Goal: Information Seeking & Learning: Learn about a topic

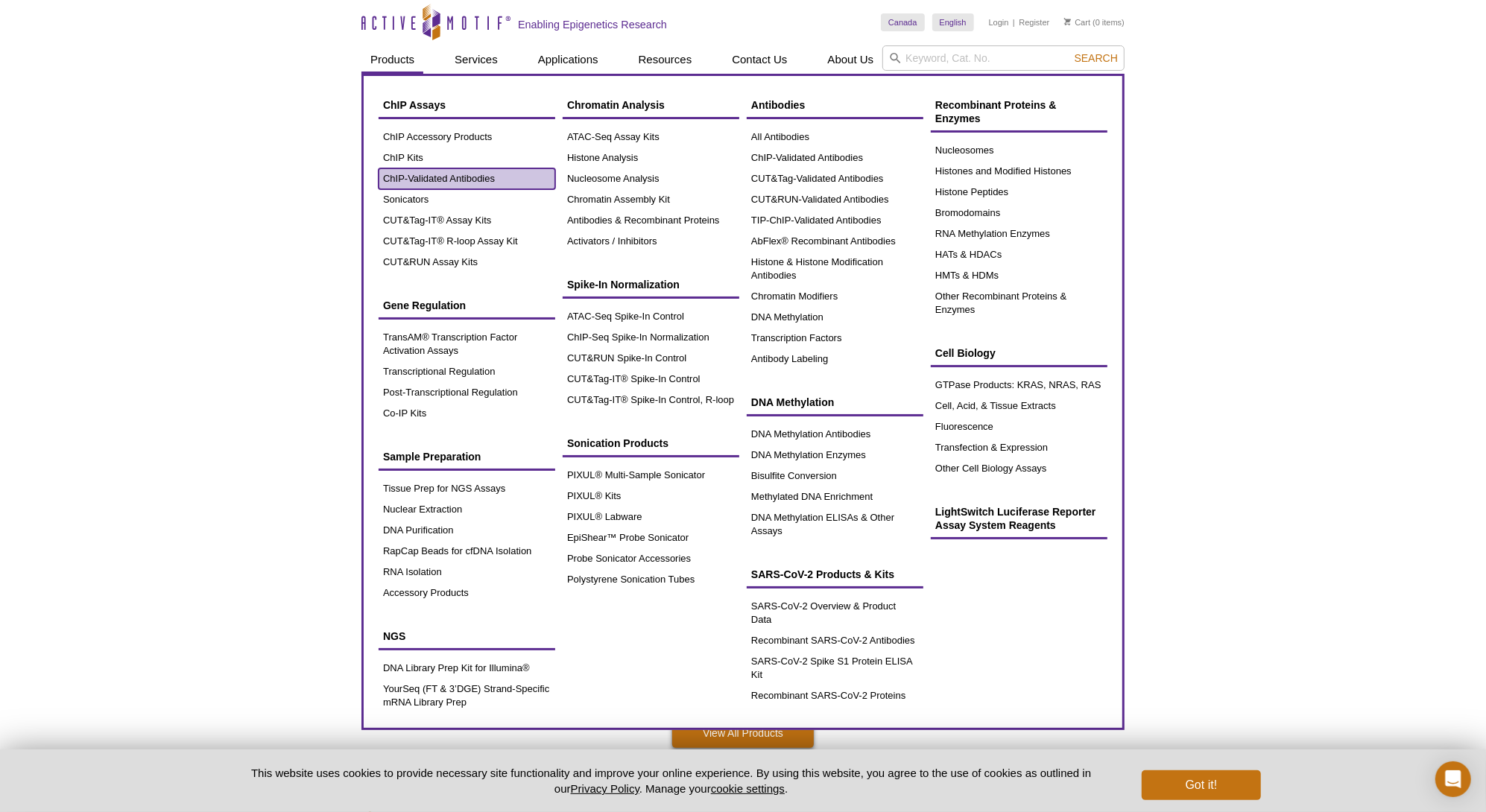
click at [438, 180] on link "ChIP-Validated Antibodies" at bounding box center [466, 179] width 176 height 21
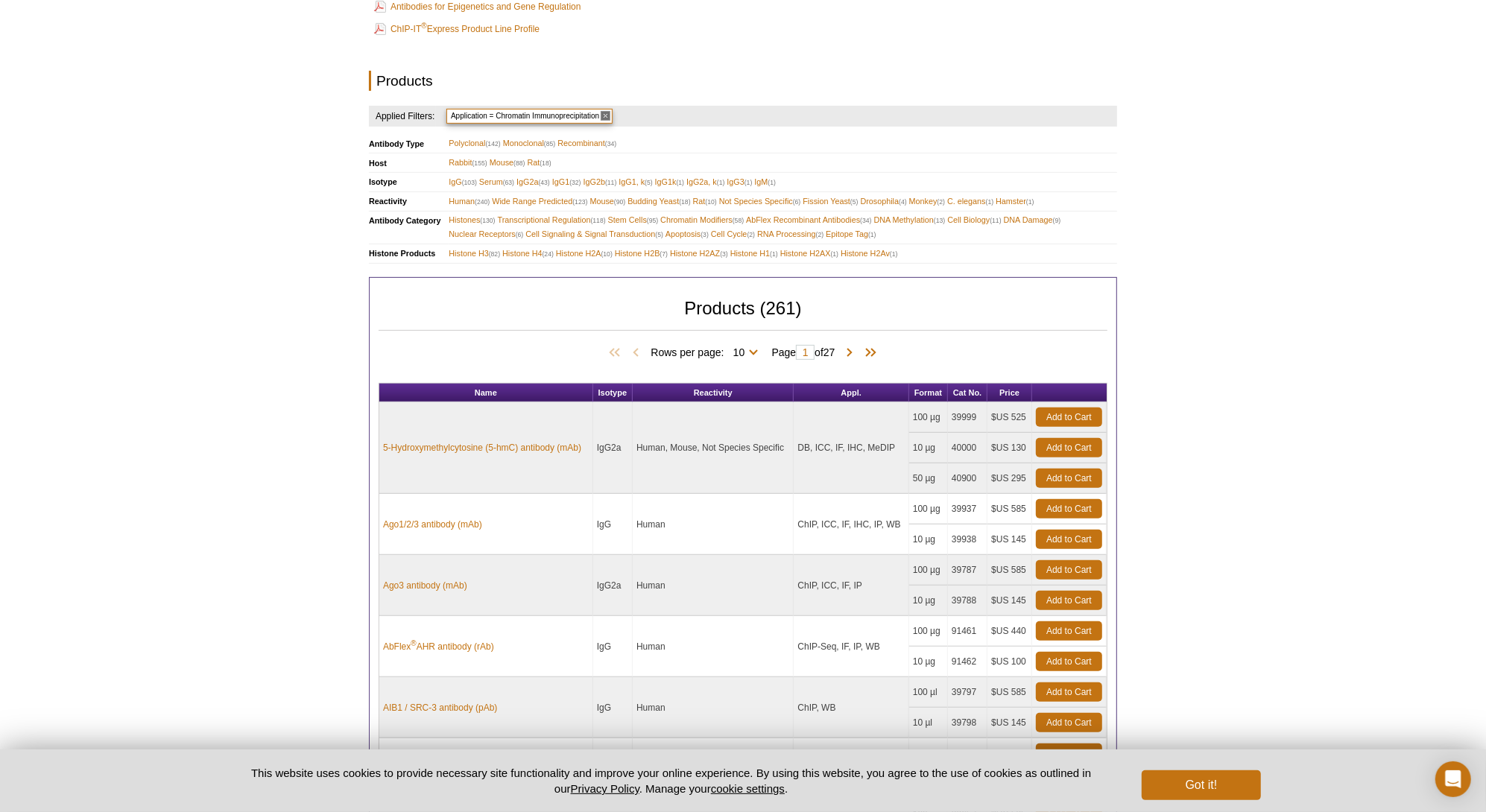
scroll to position [596, 0]
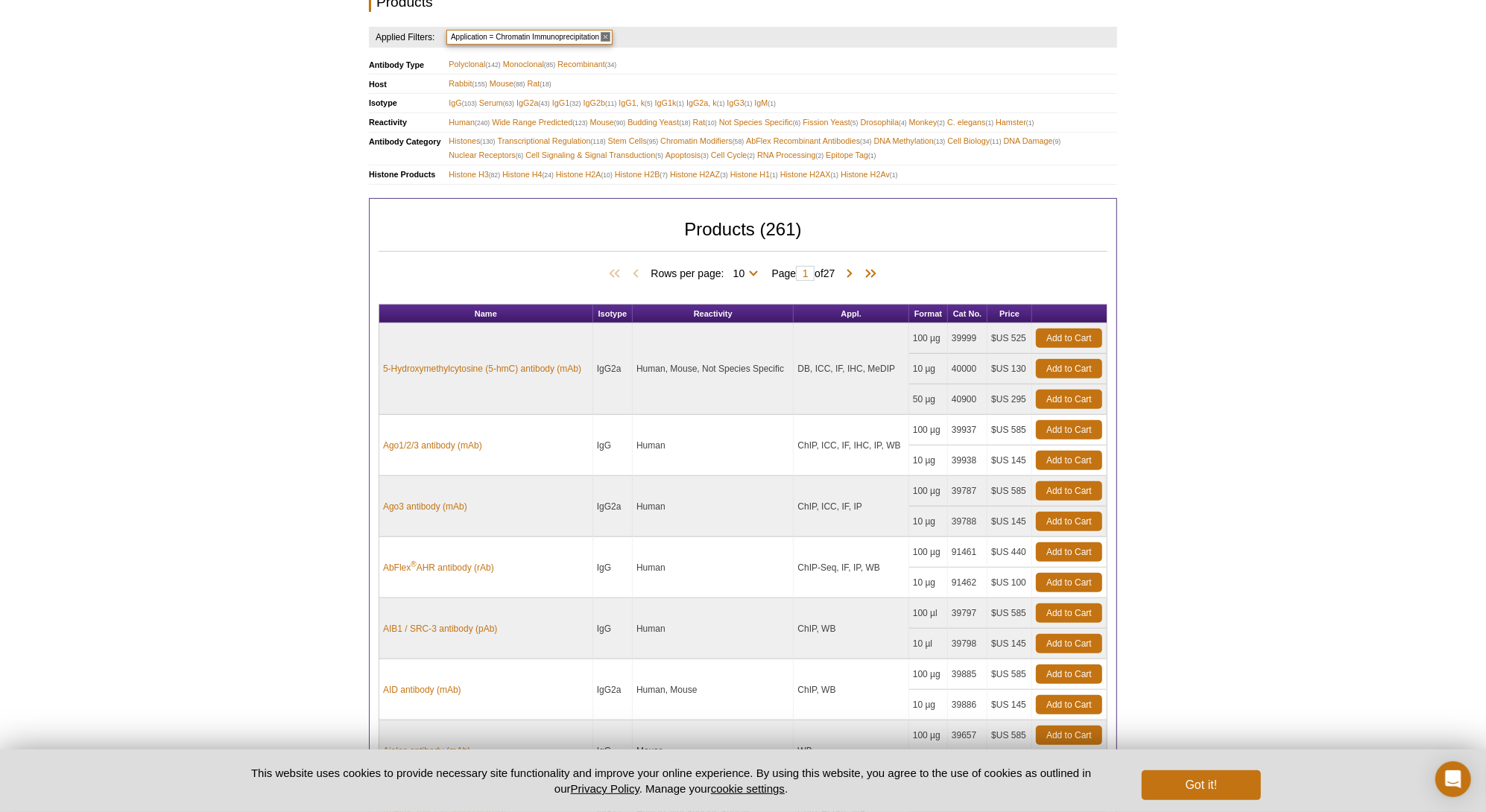
click at [753, 271] on span "Rows per page: 10 25 50 100 All 10" at bounding box center [707, 272] width 113 height 15
click at [749, 270] on select "10 25 50 100 All" at bounding box center [739, 276] width 30 height 14
select select "261"
click at [727, 270] on select "10 25 50 100 All" at bounding box center [739, 276] width 30 height 14
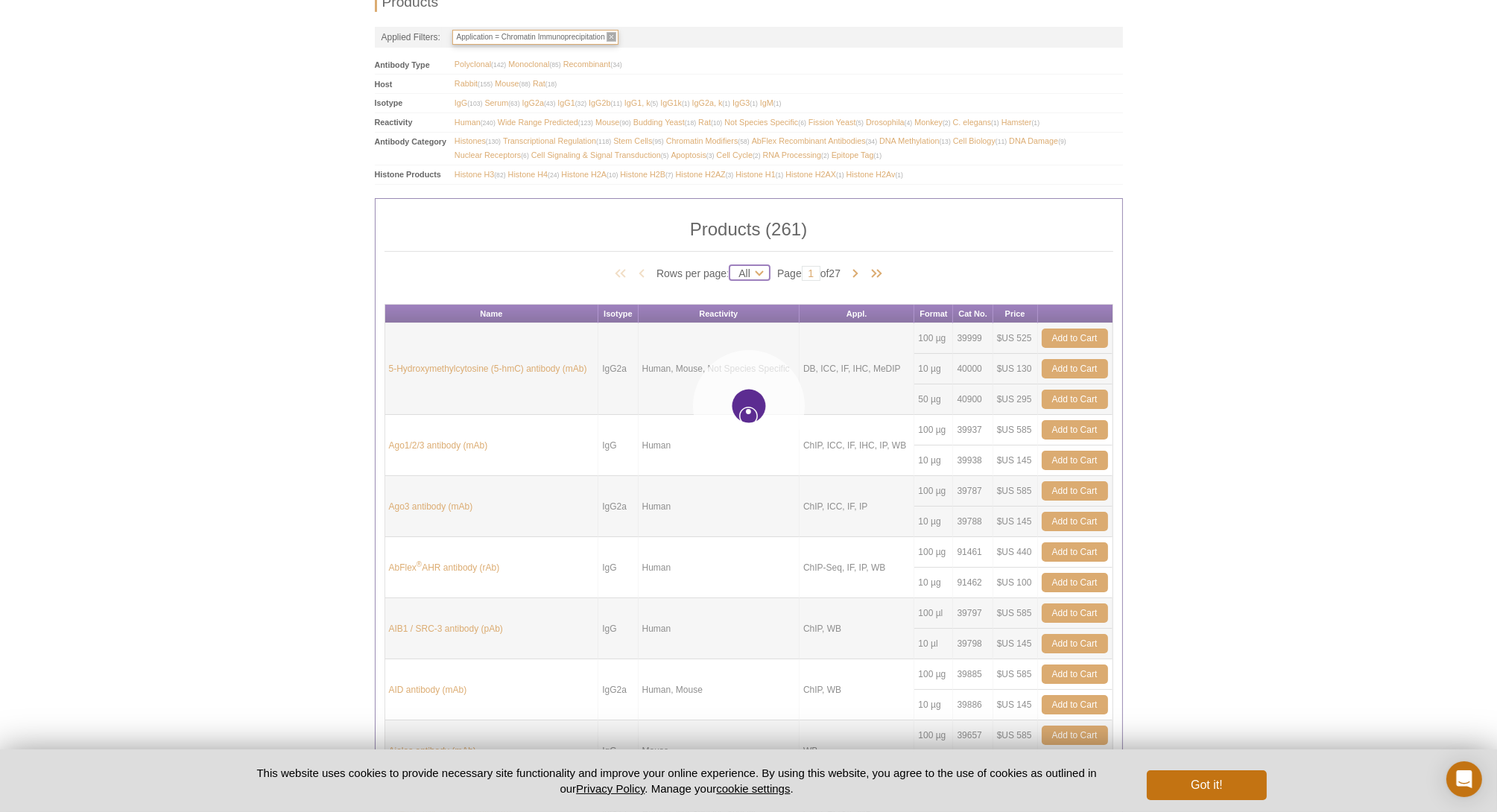
select select "261"
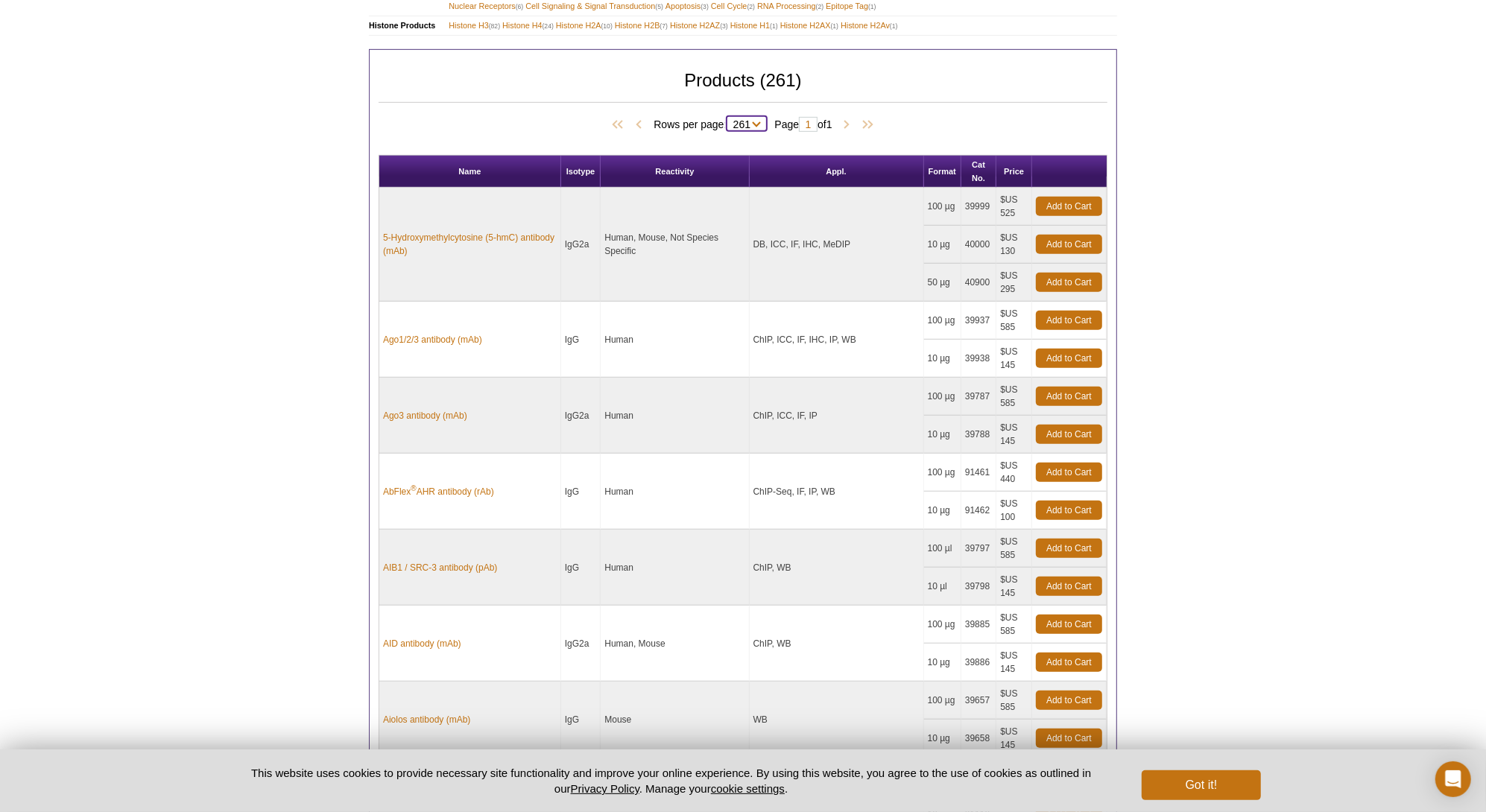
scroll to position [373, 0]
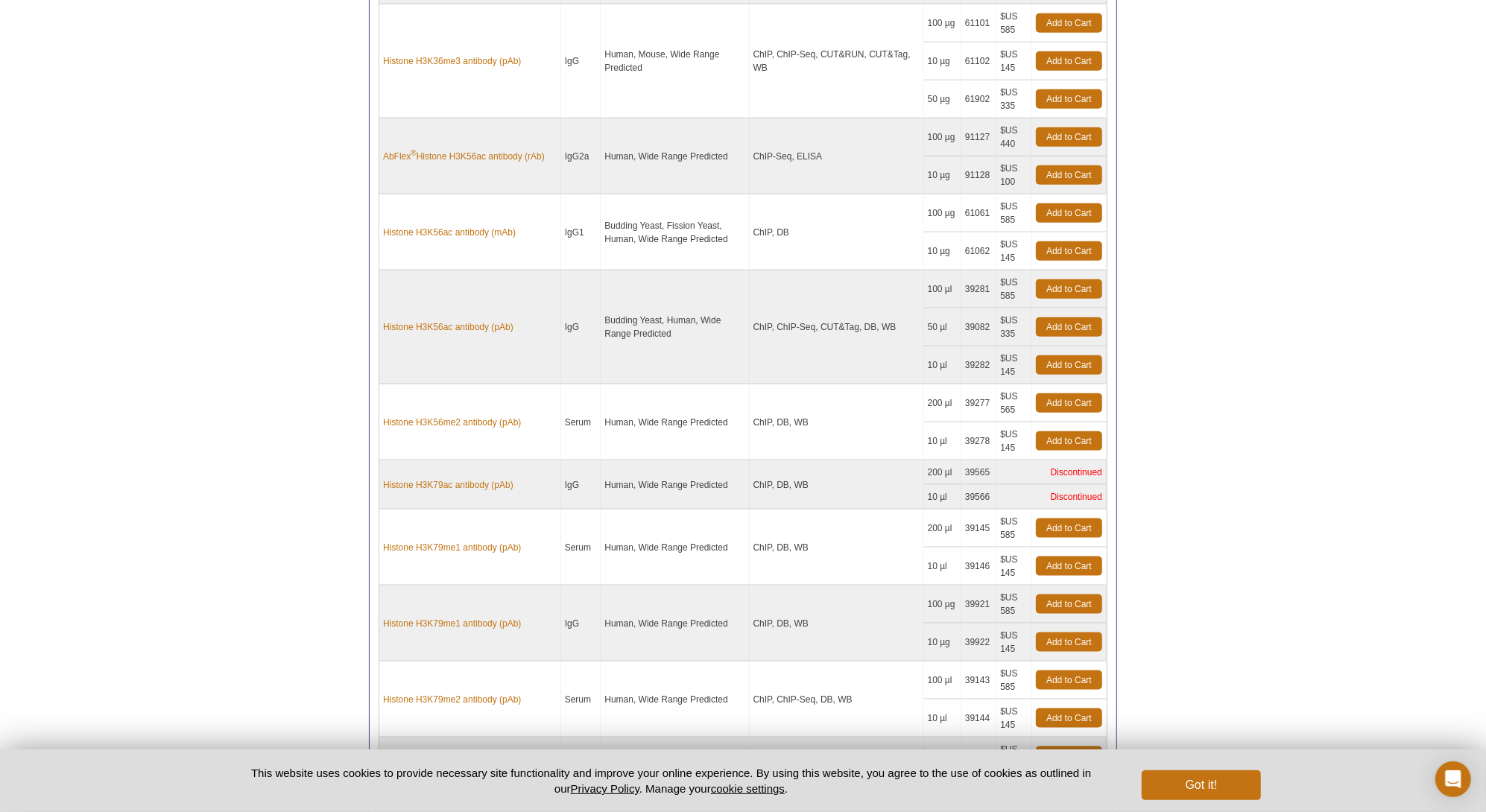
scroll to position [11814, 0]
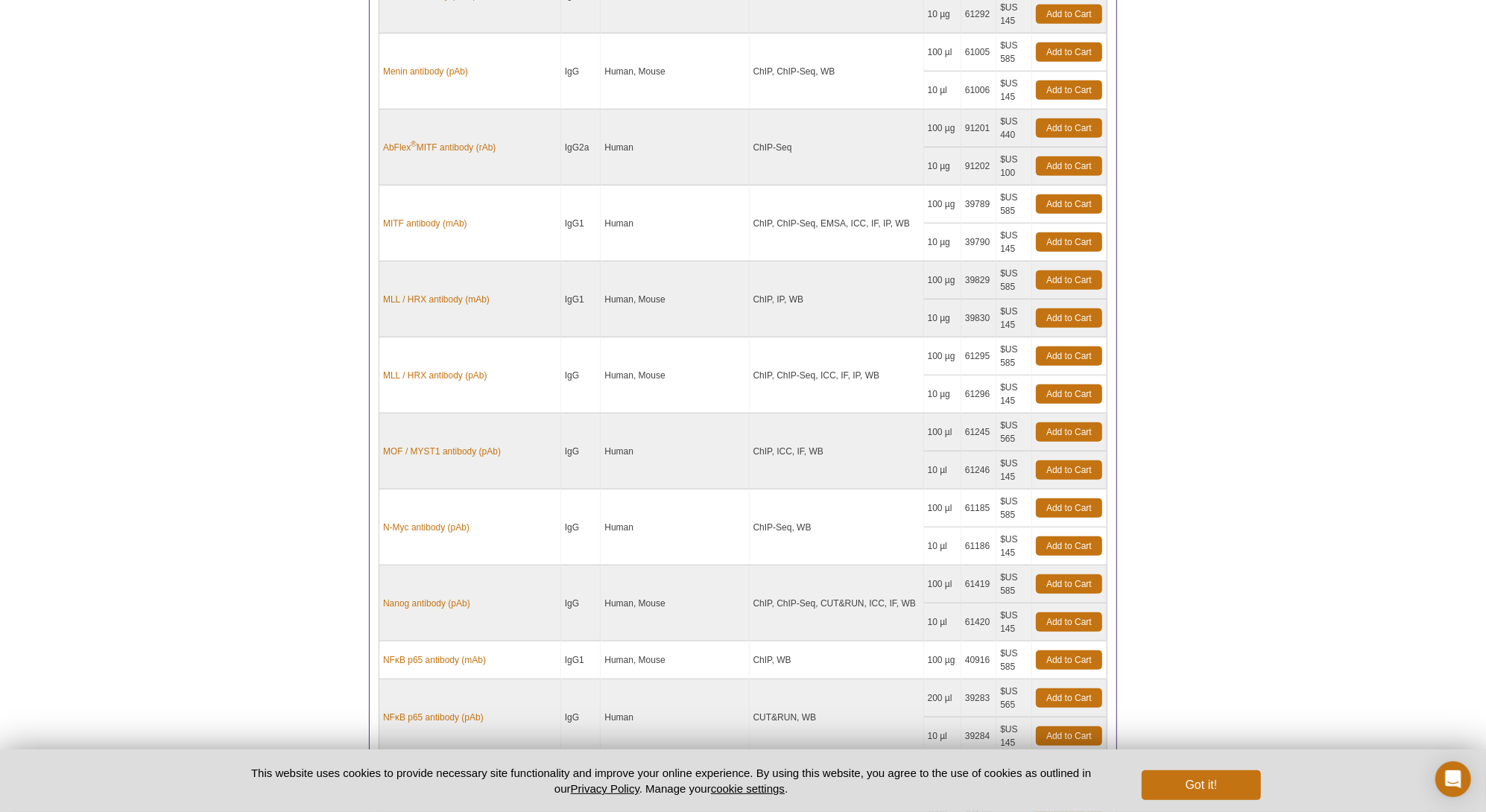
scroll to position [16178, 0]
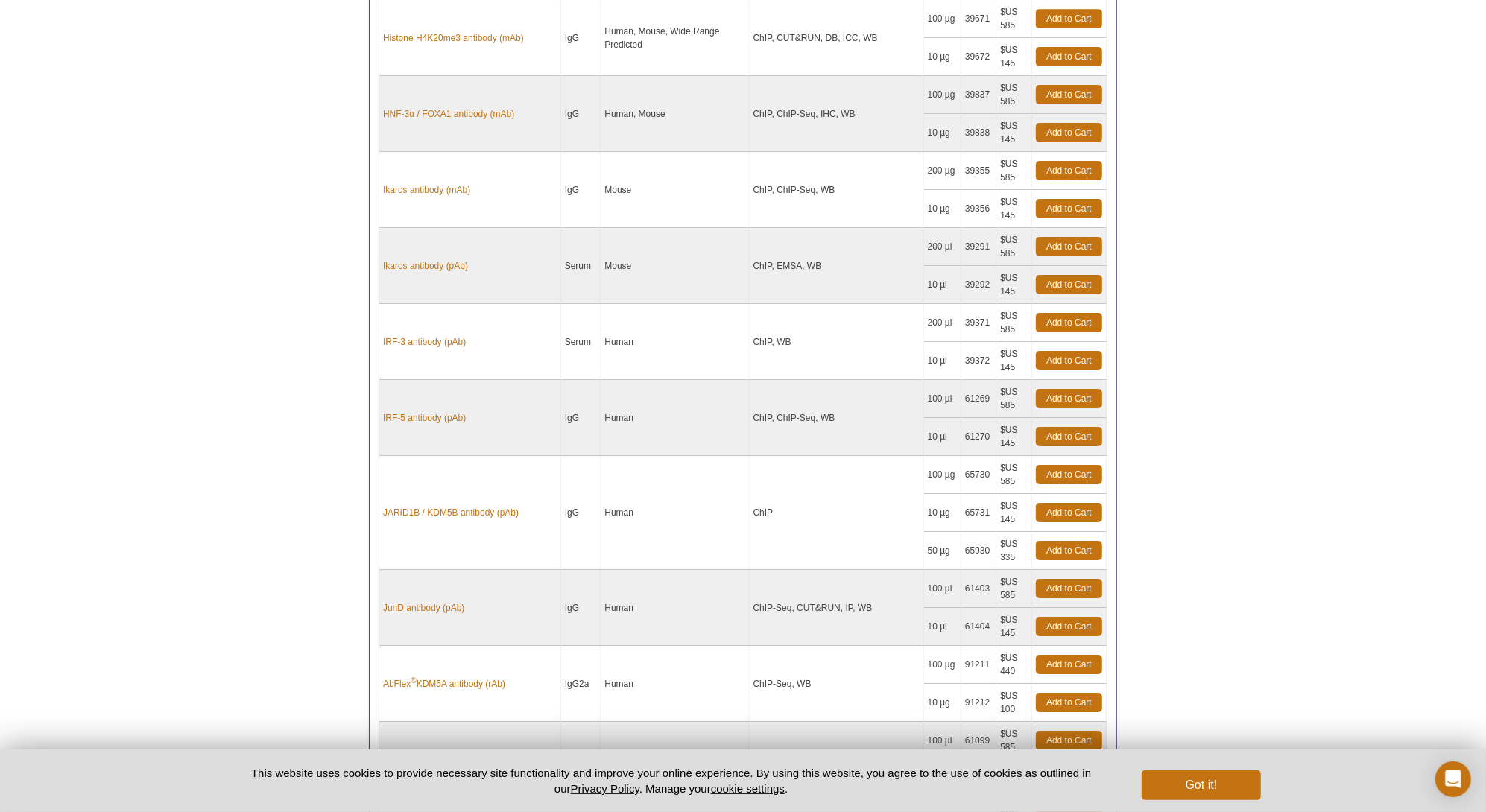
scroll to position [14911, 0]
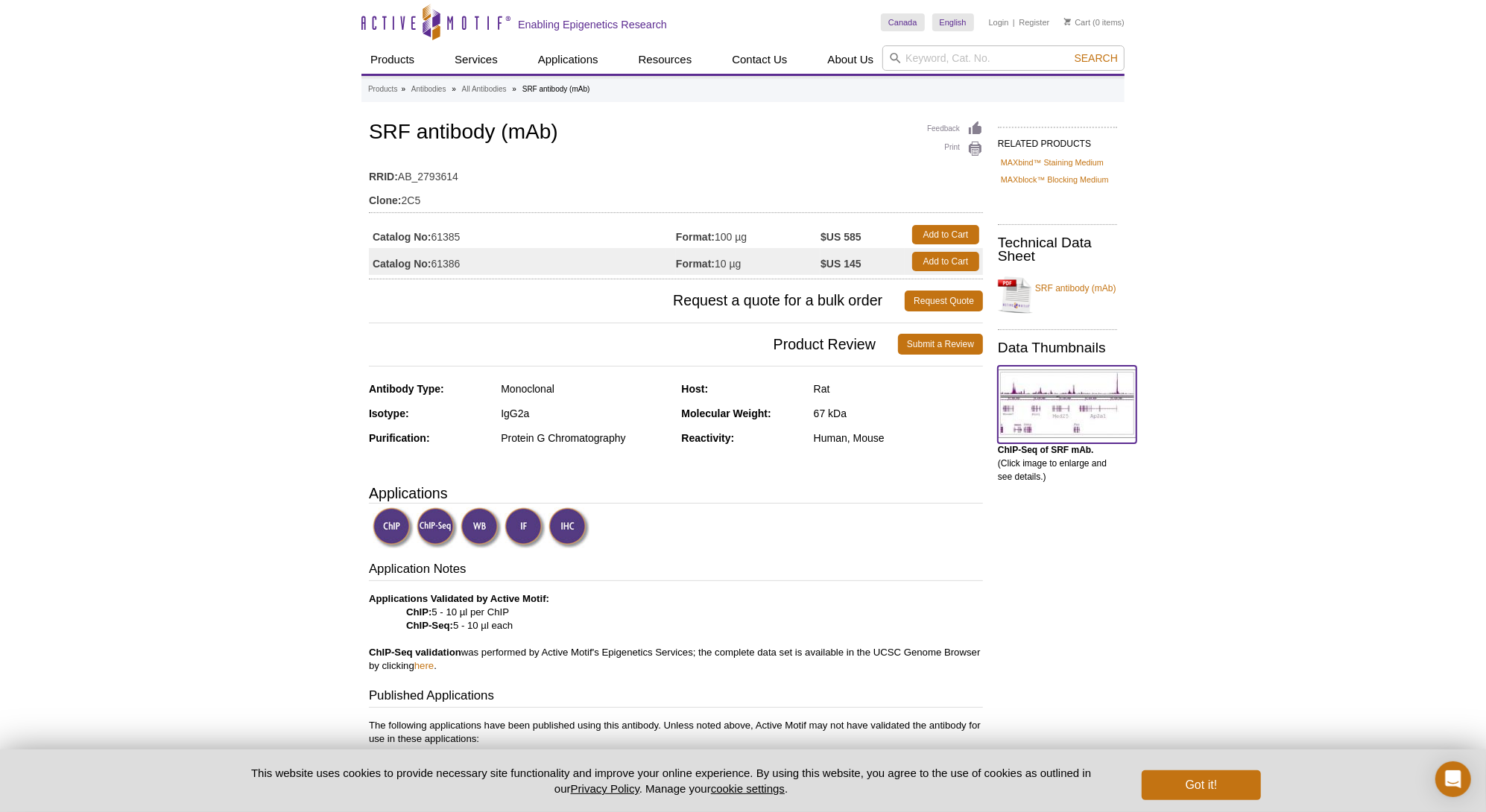
click at [1059, 387] on img at bounding box center [1068, 404] width 139 height 69
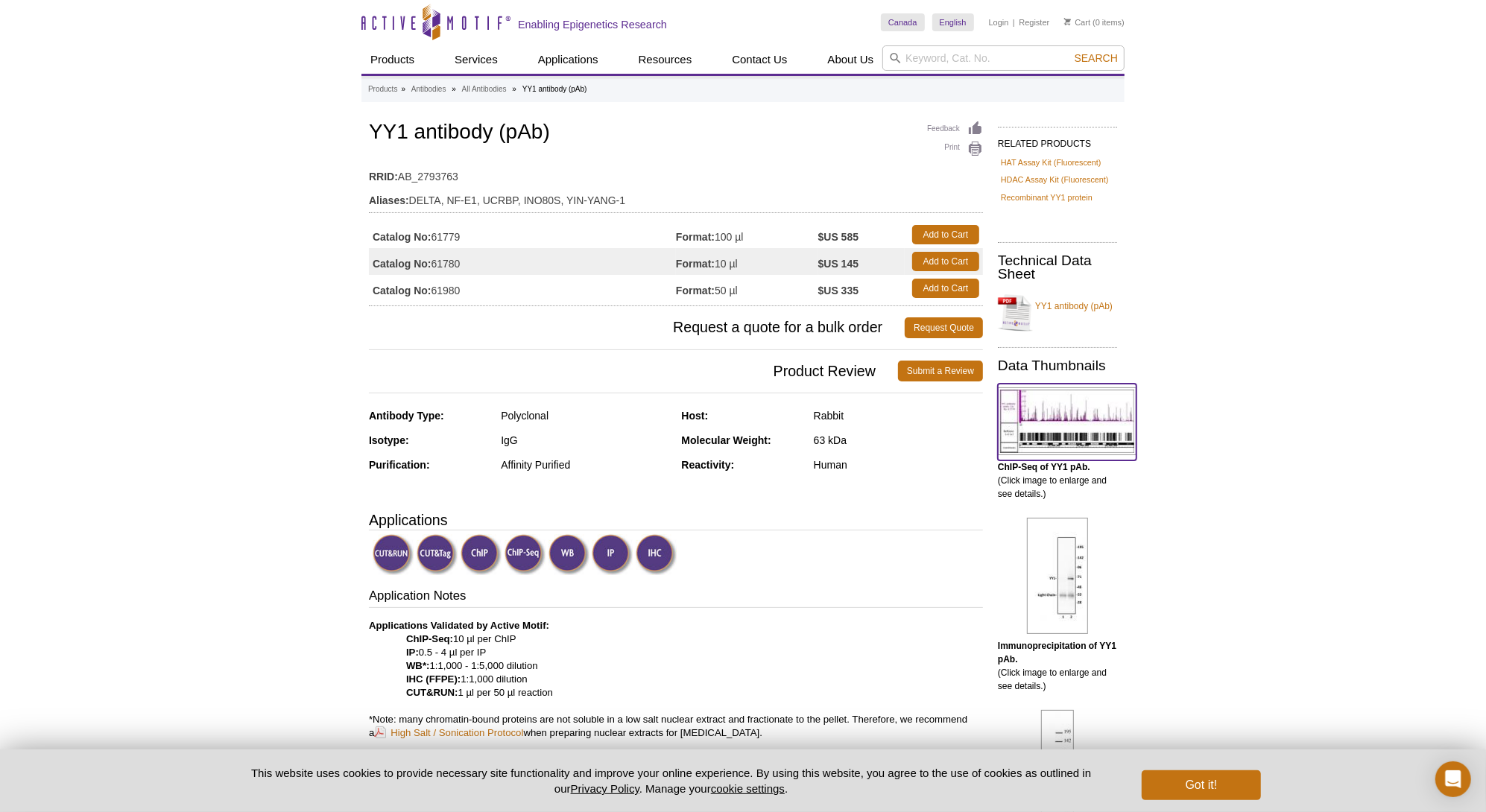
click at [1050, 417] on img at bounding box center [1068, 421] width 139 height 68
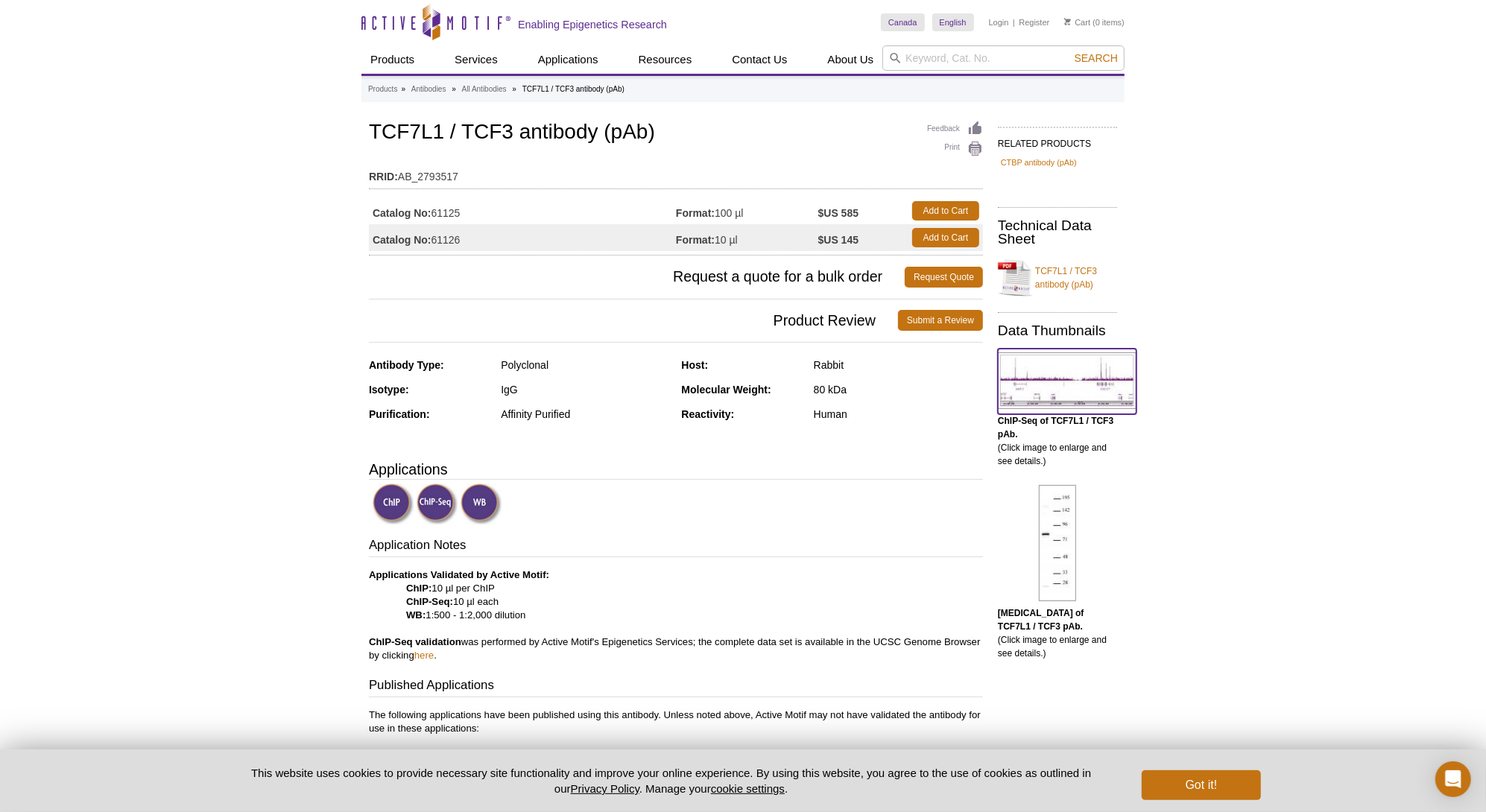
click at [1066, 383] on img at bounding box center [1068, 380] width 139 height 57
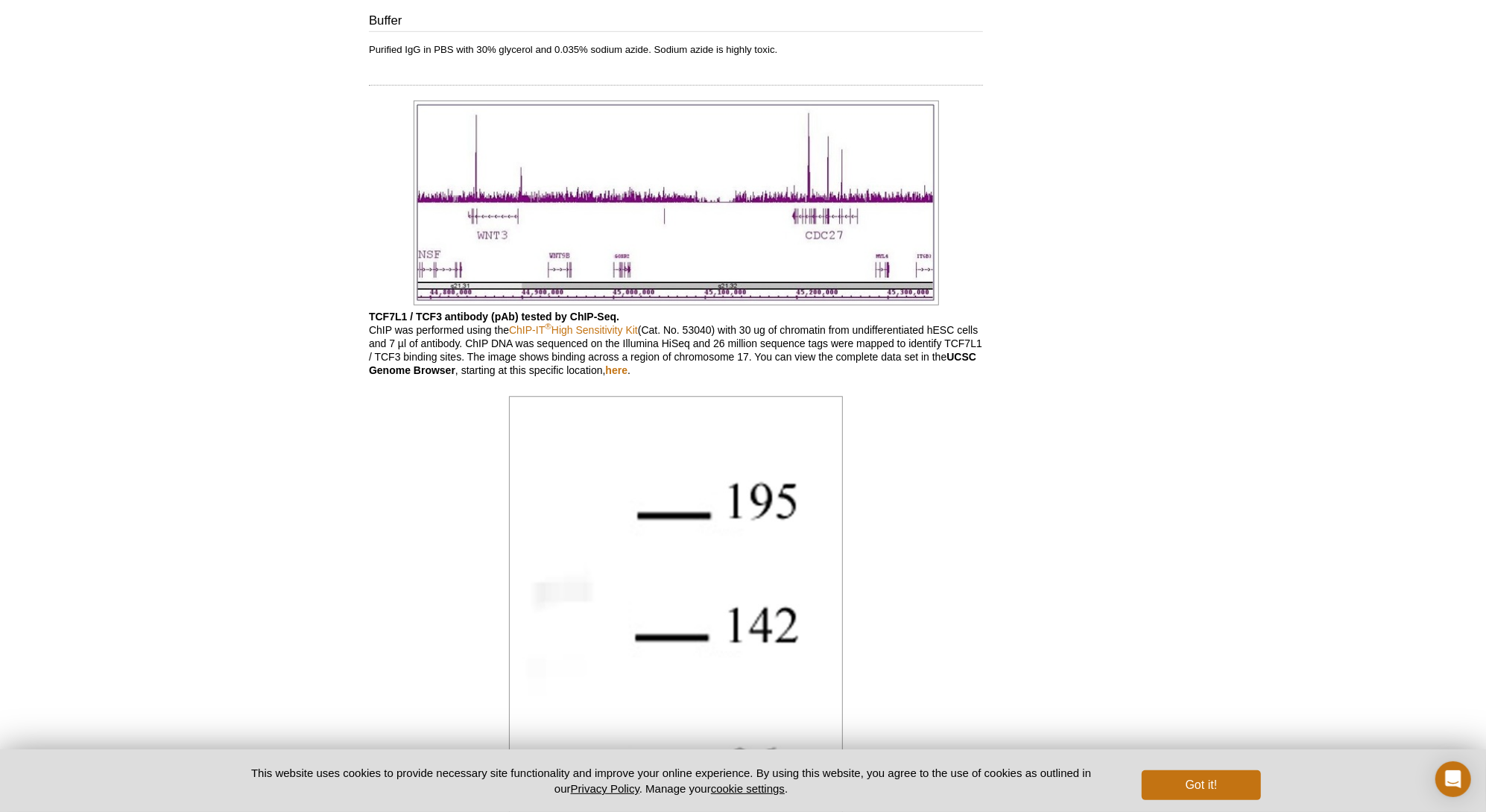
scroll to position [811, 0]
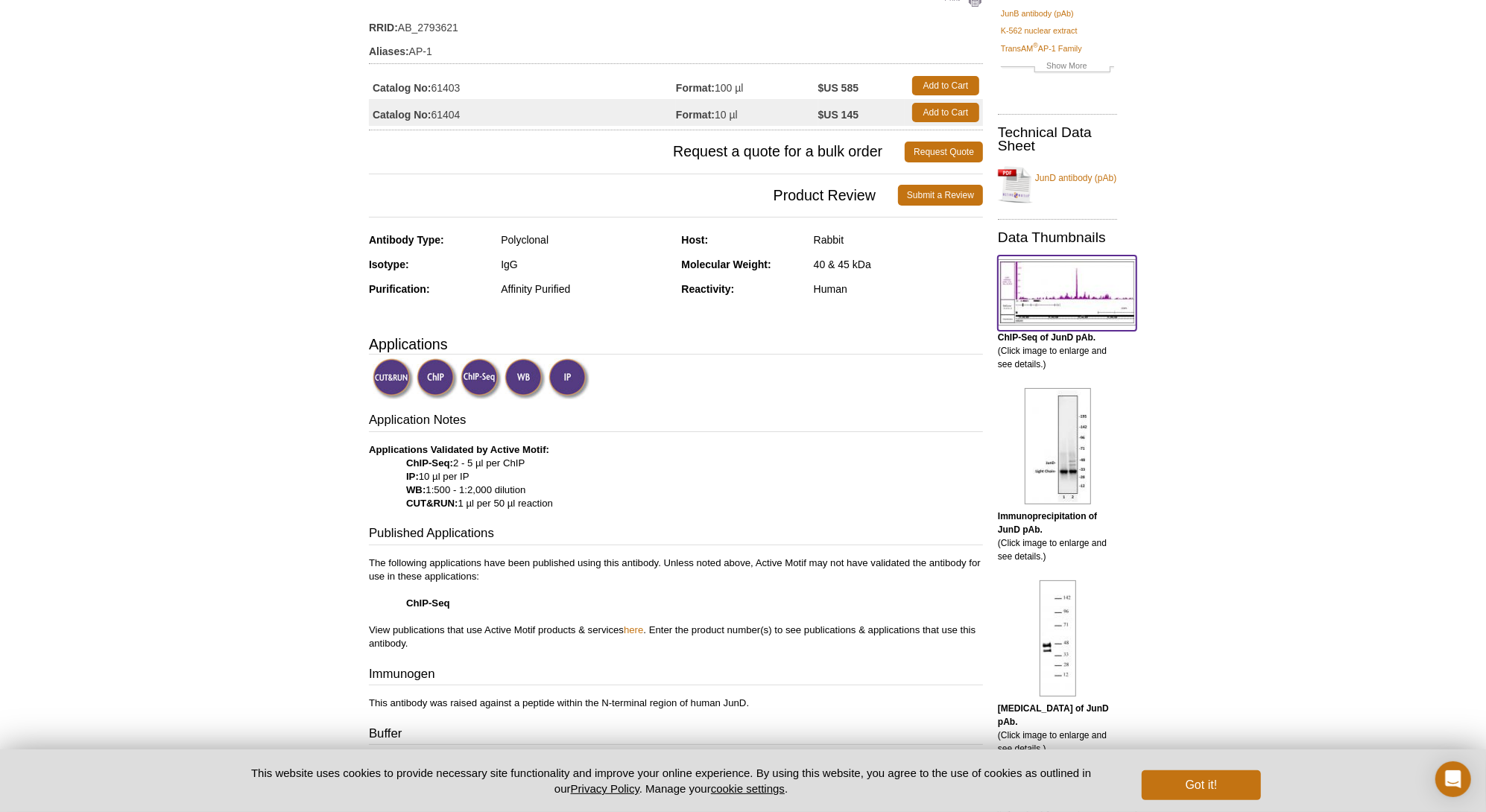
click at [1100, 295] on img at bounding box center [1068, 292] width 139 height 66
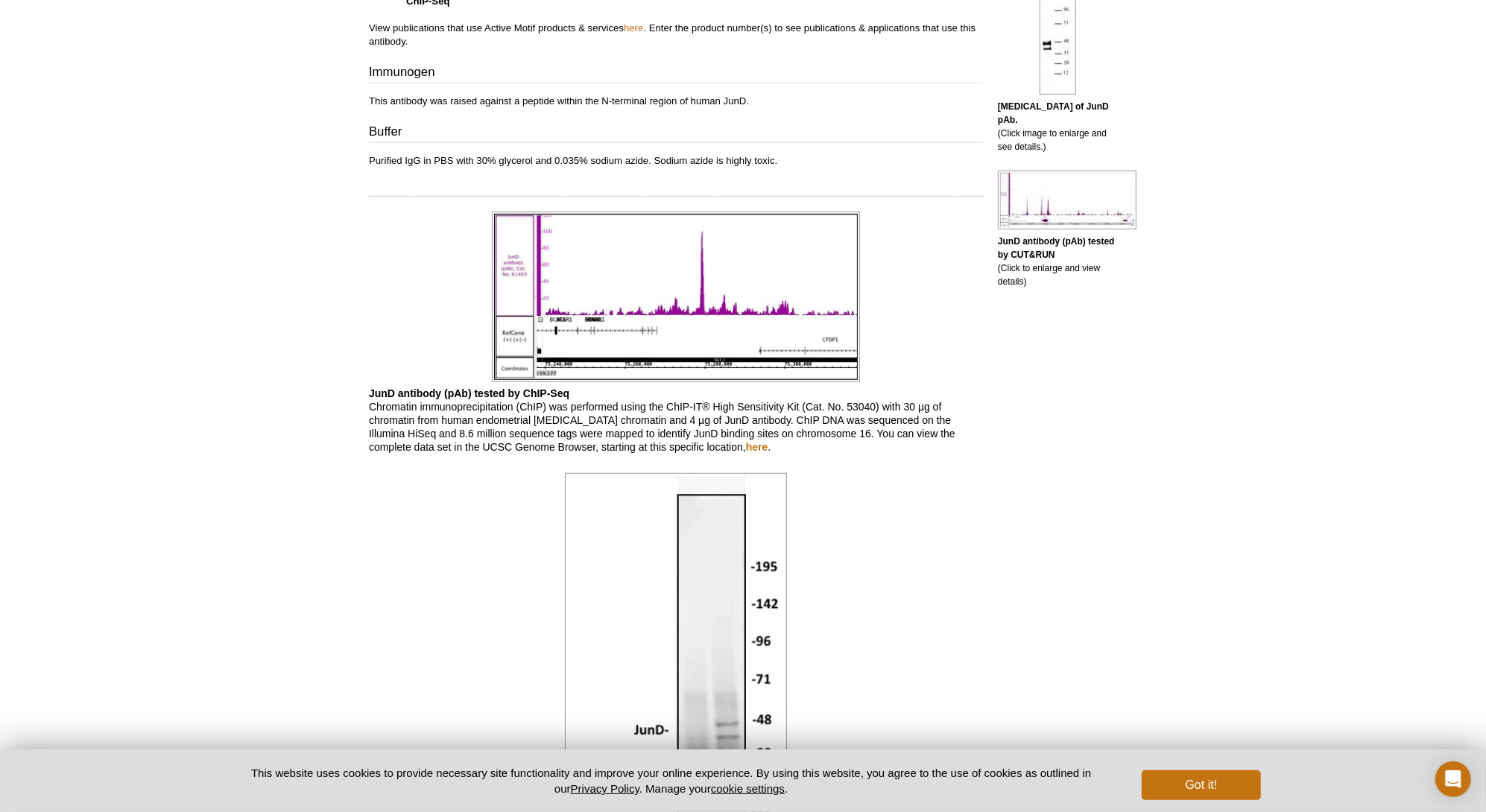
scroll to position [733, 0]
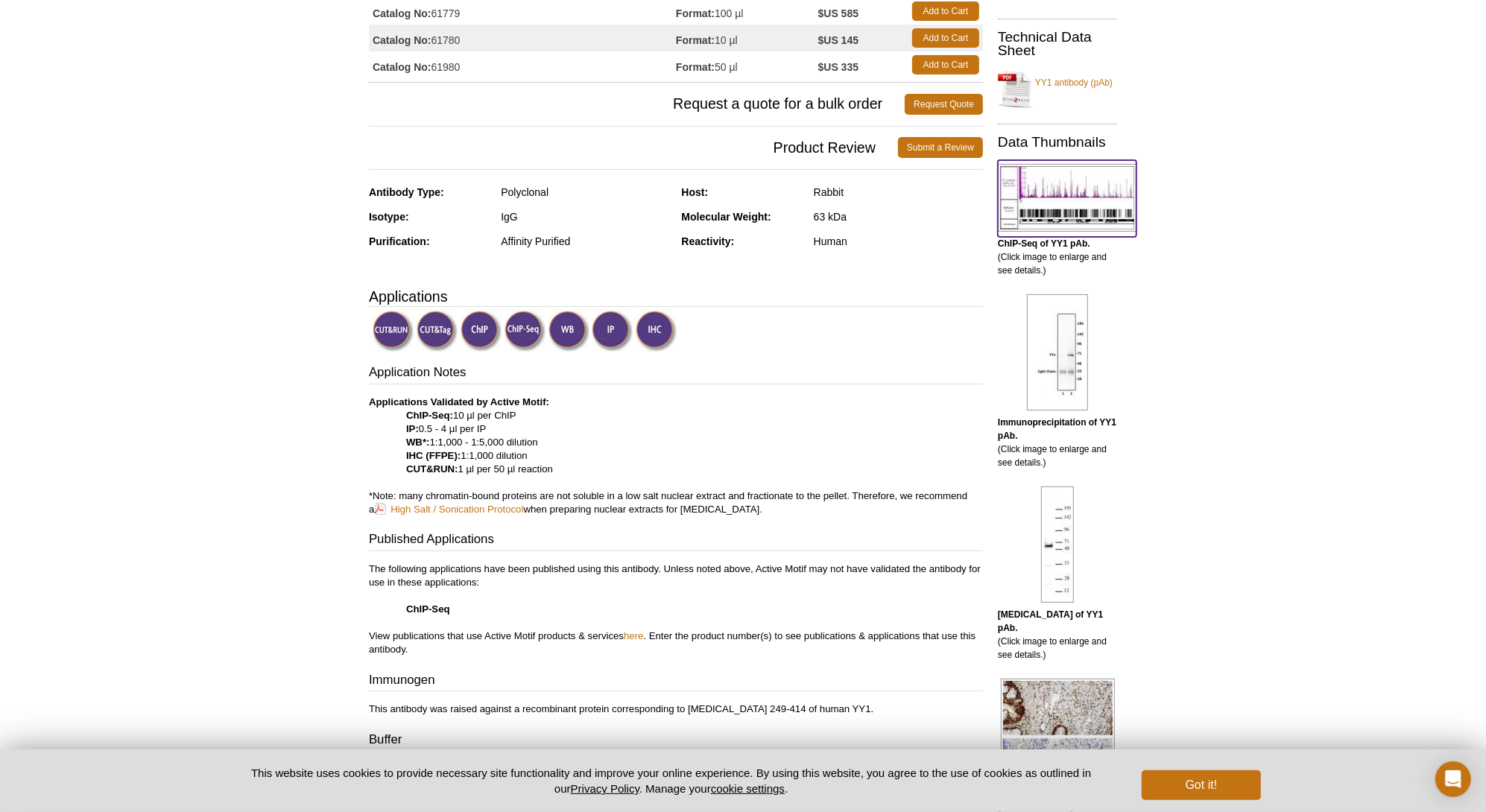
click at [1036, 205] on img at bounding box center [1068, 197] width 139 height 68
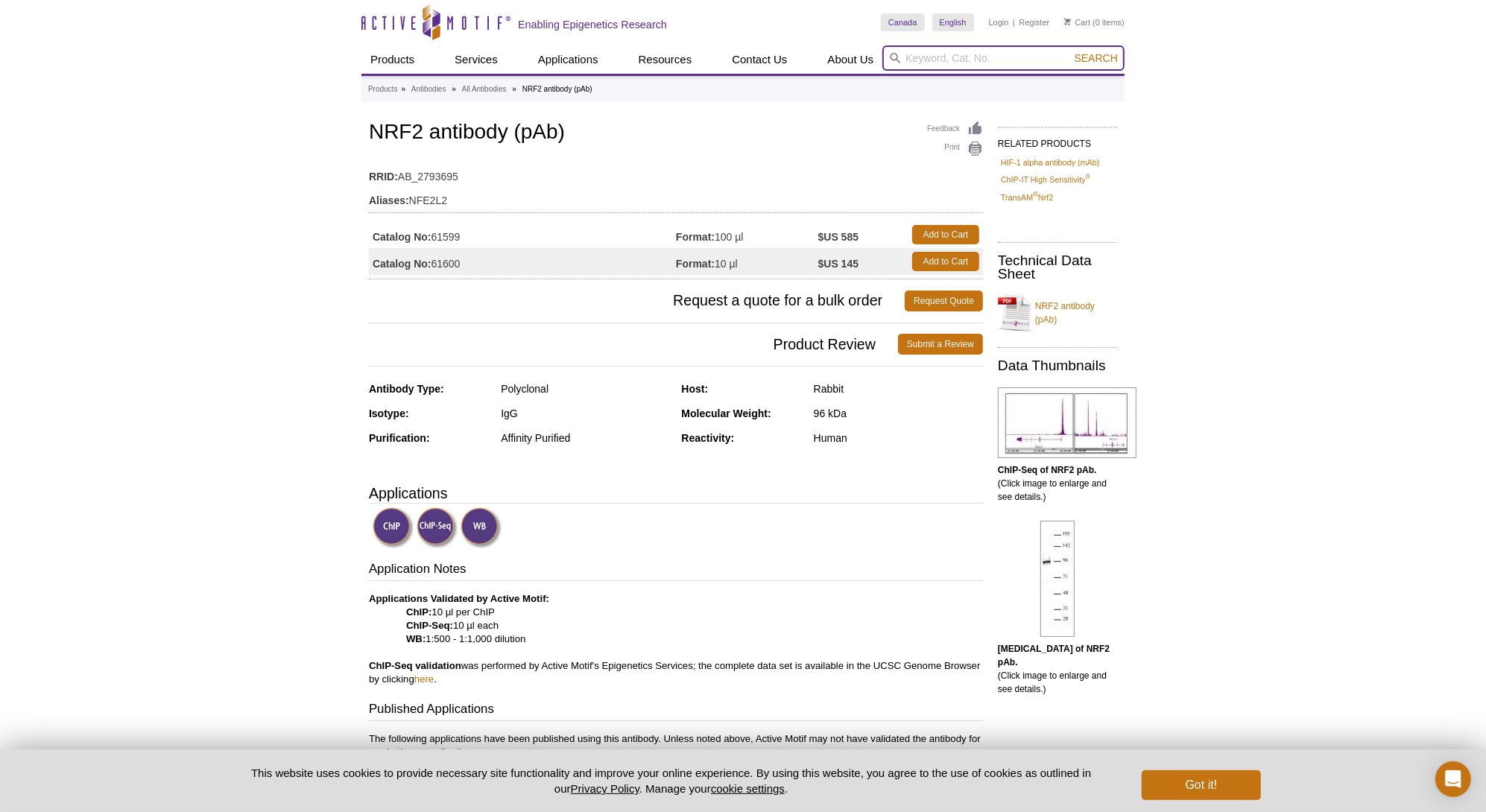
click at [913, 55] on input "search" at bounding box center [1003, 58] width 242 height 26
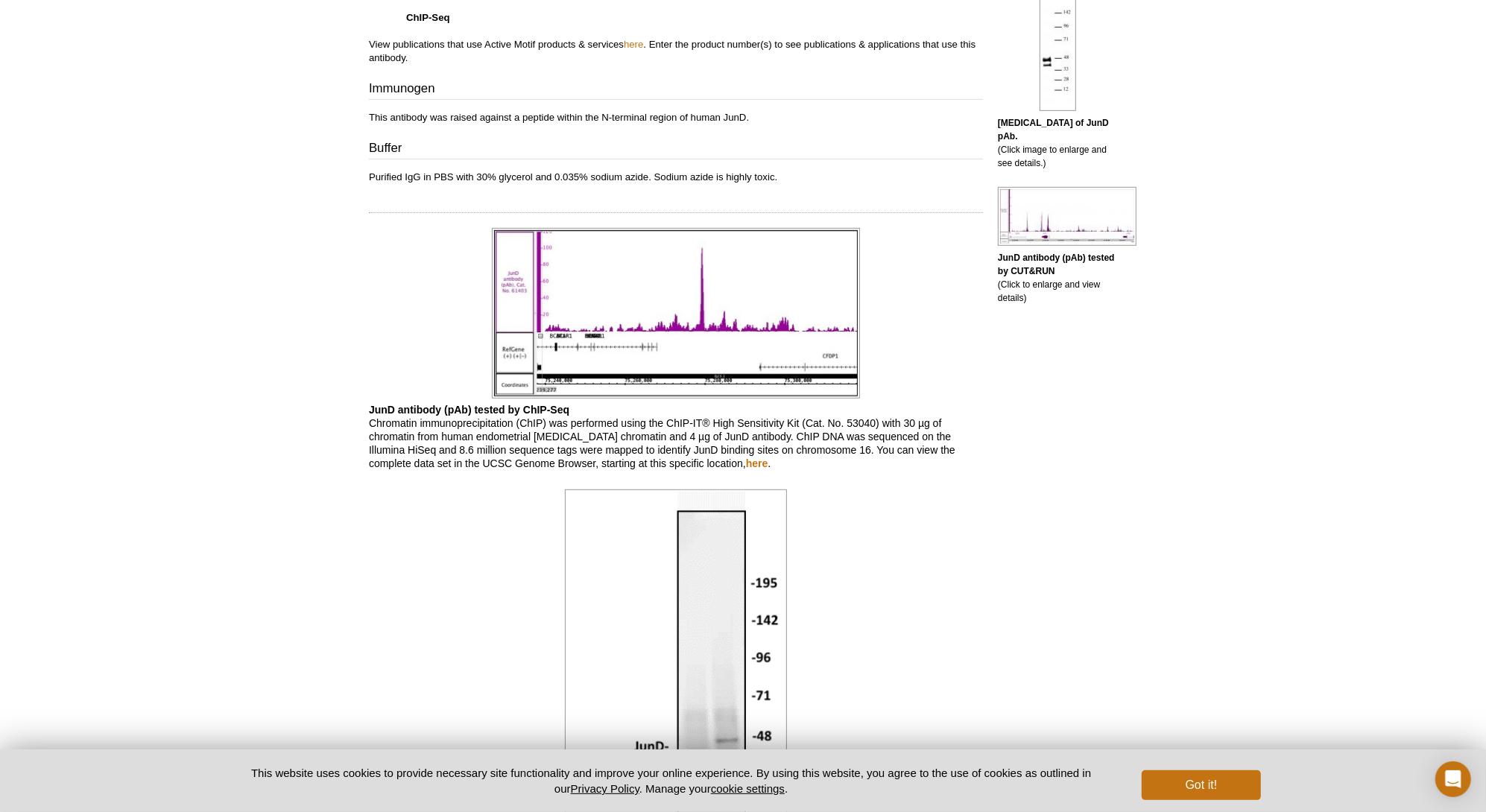
scroll to position [671, 0]
